Goal: Navigation & Orientation: Find specific page/section

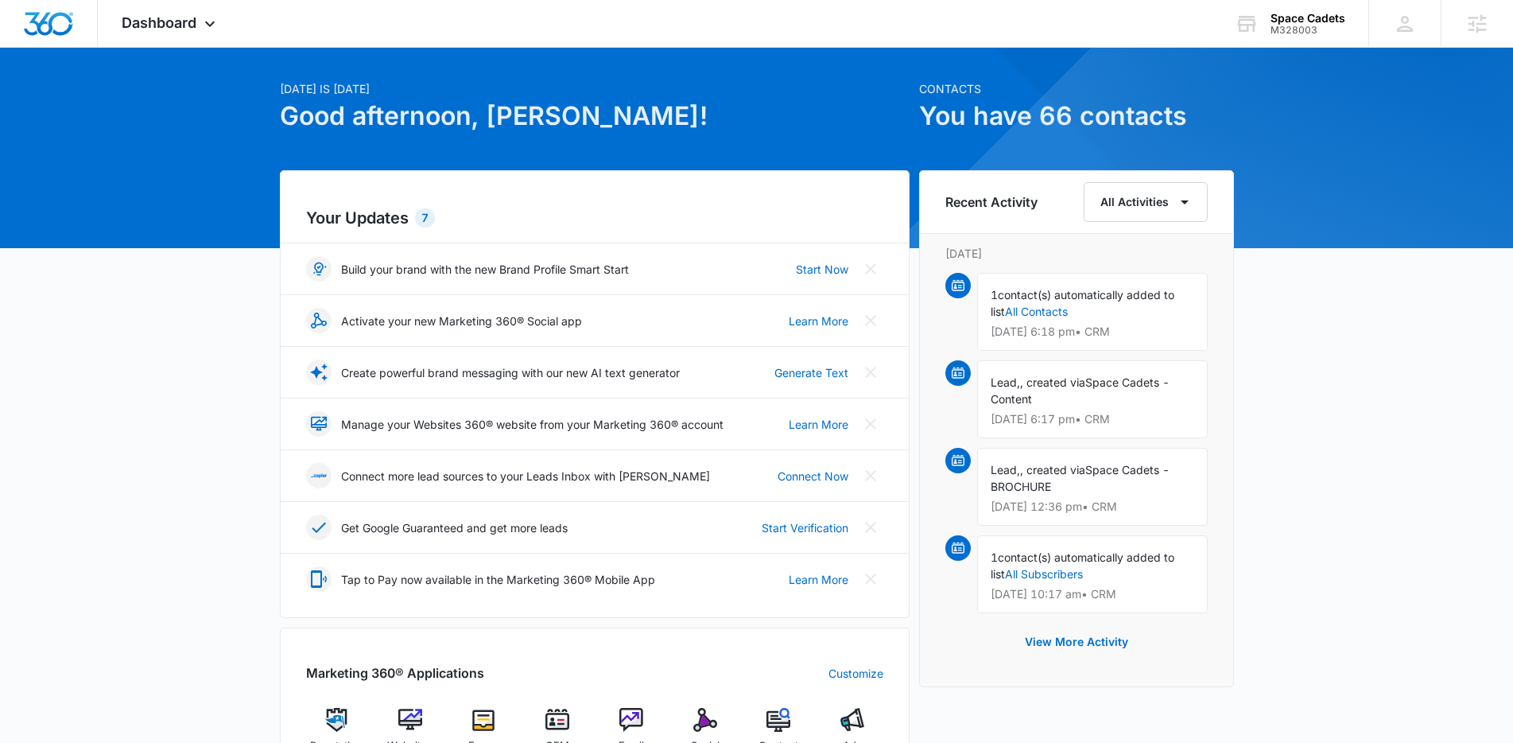
scroll to position [303, 0]
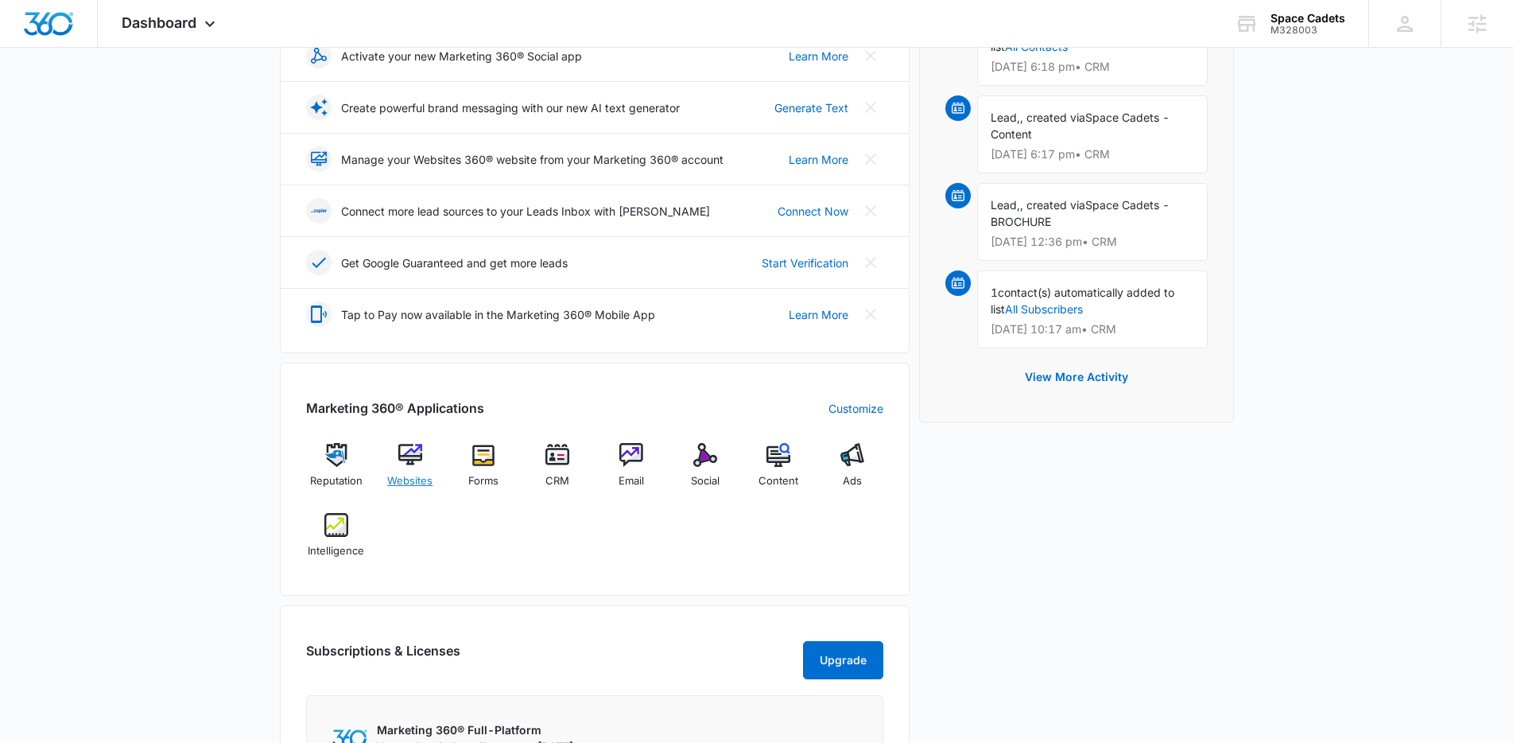
click at [413, 455] on img at bounding box center [410, 455] width 24 height 24
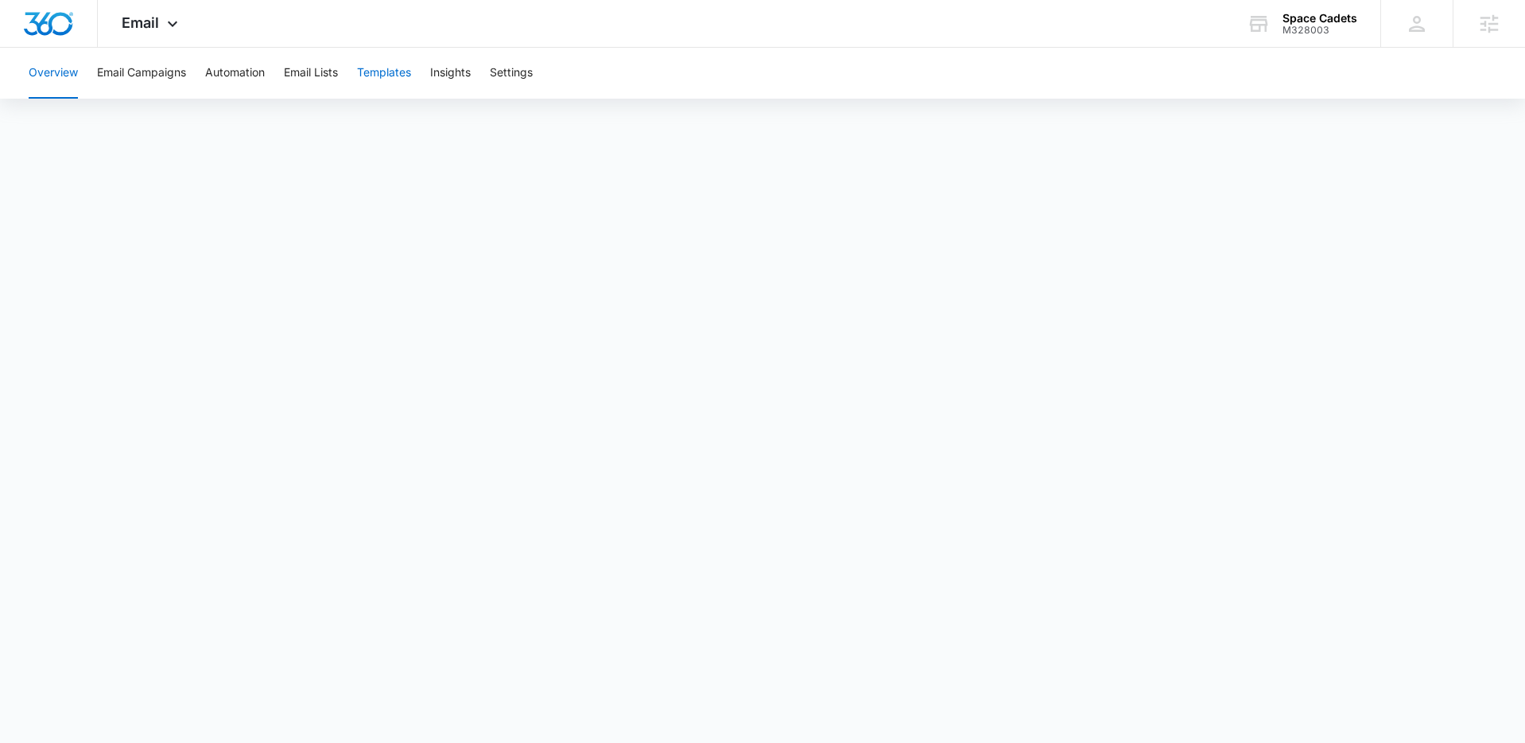
click at [380, 70] on button "Templates" at bounding box center [384, 73] width 54 height 51
click at [248, 76] on button "Automation" at bounding box center [235, 73] width 60 height 51
click at [153, 25] on span "Email" at bounding box center [140, 22] width 37 height 17
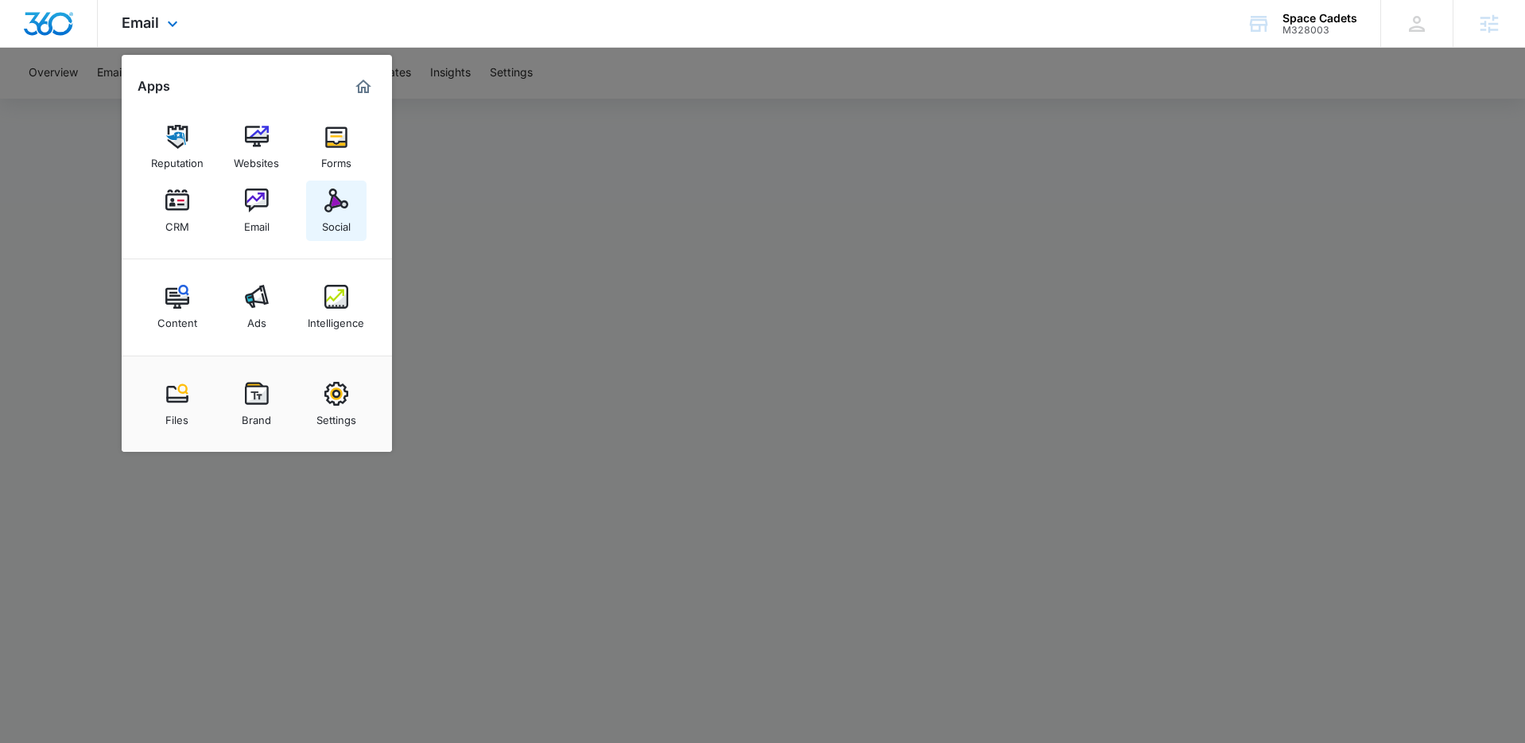
click at [336, 216] on div "Social" at bounding box center [336, 222] width 29 height 21
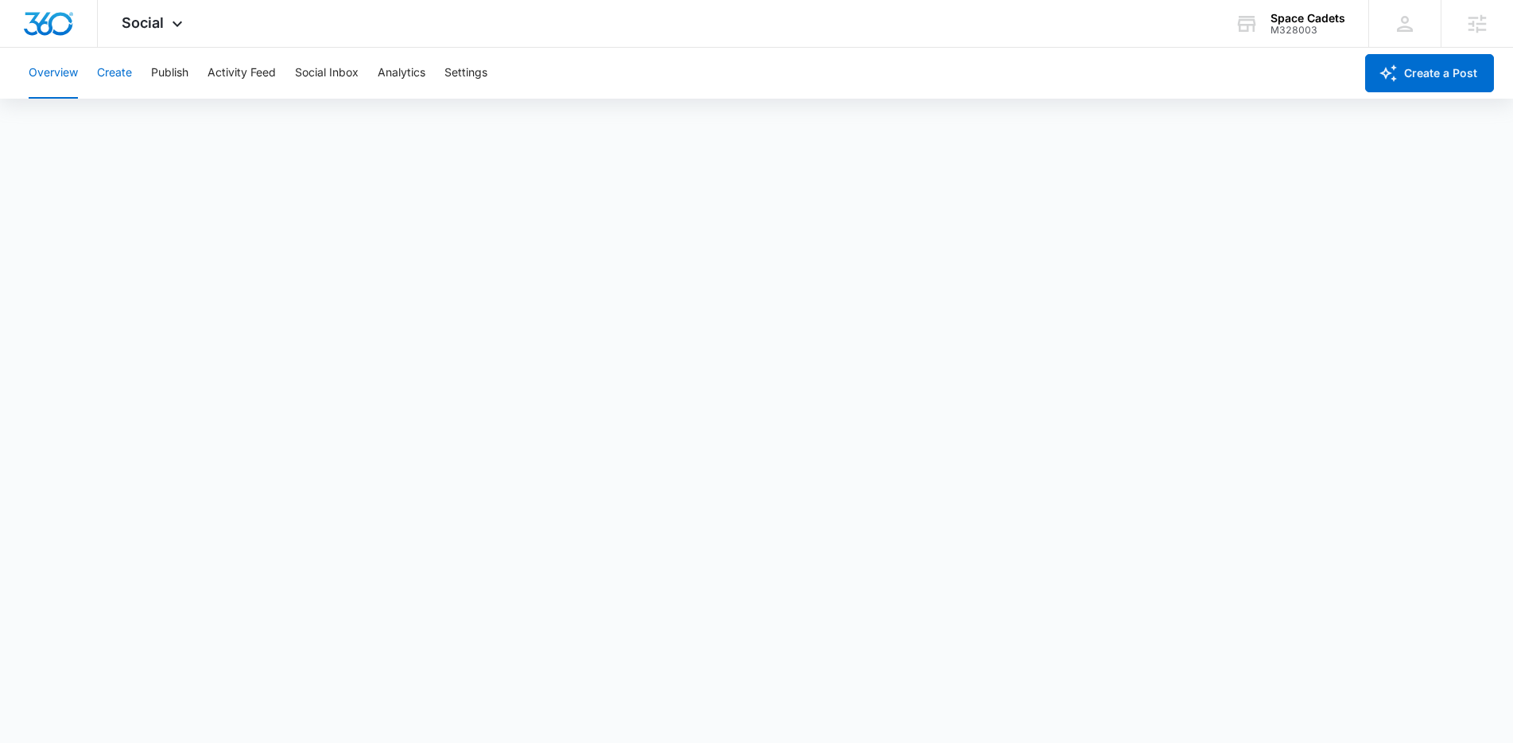
click at [126, 68] on button "Create" at bounding box center [114, 73] width 35 height 51
click at [168, 80] on button "Publish" at bounding box center [169, 73] width 37 height 51
click at [134, 122] on button "Schedules" at bounding box center [122, 121] width 54 height 45
click at [103, 72] on button "Create" at bounding box center [114, 73] width 35 height 51
